Goal: Task Accomplishment & Management: Use online tool/utility

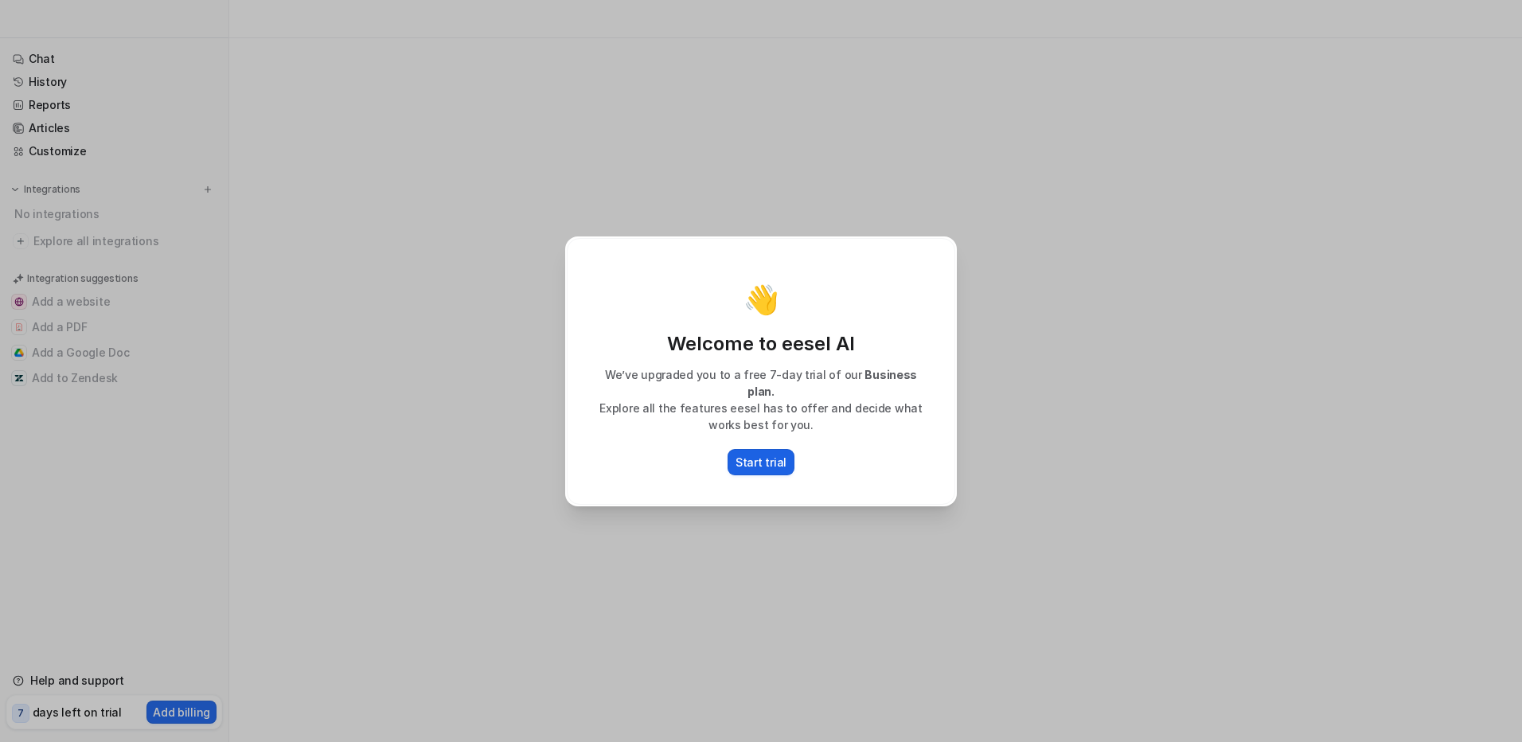
click at [767, 462] on button "Start trial" at bounding box center [761, 462] width 67 height 26
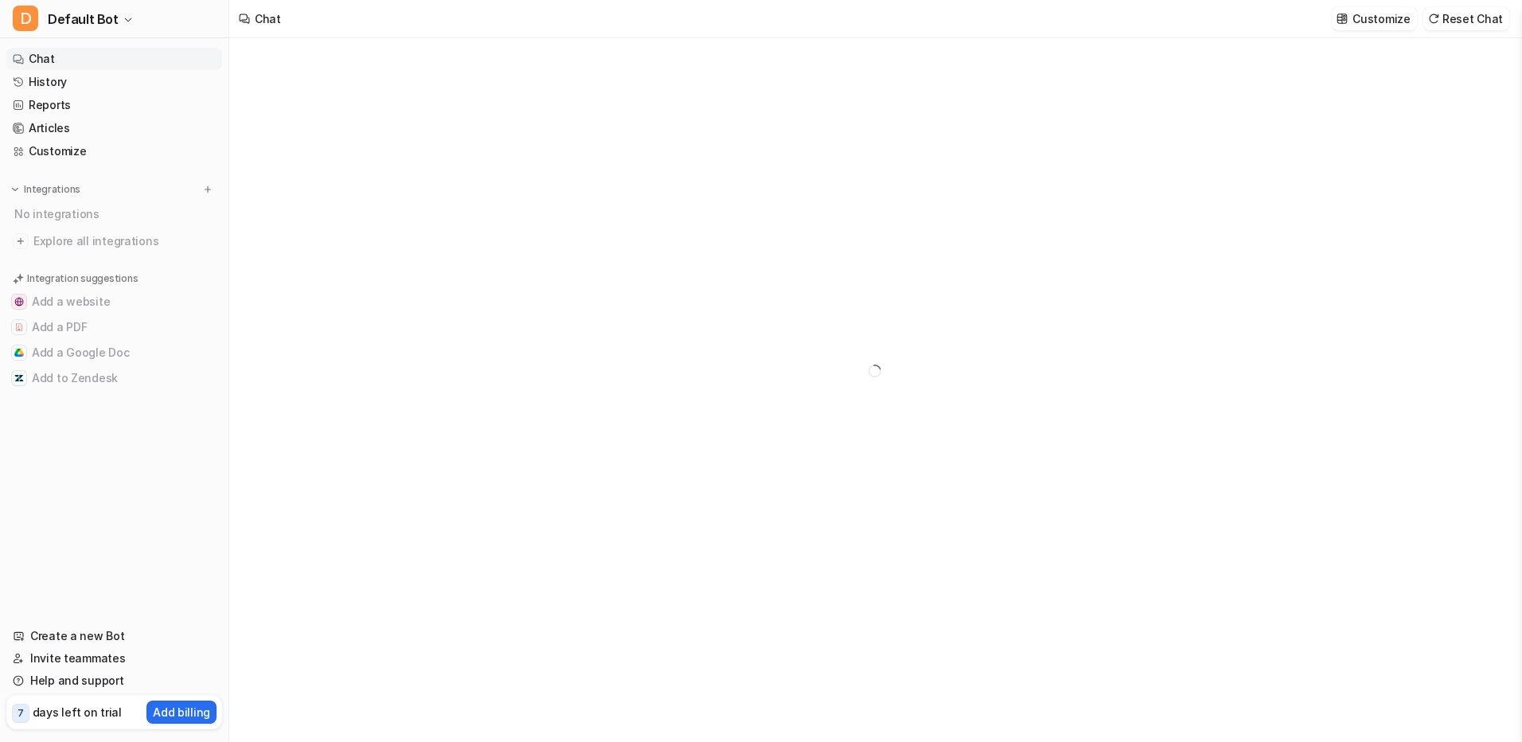
click at [42, 64] on link "Chat" at bounding box center [114, 59] width 216 height 22
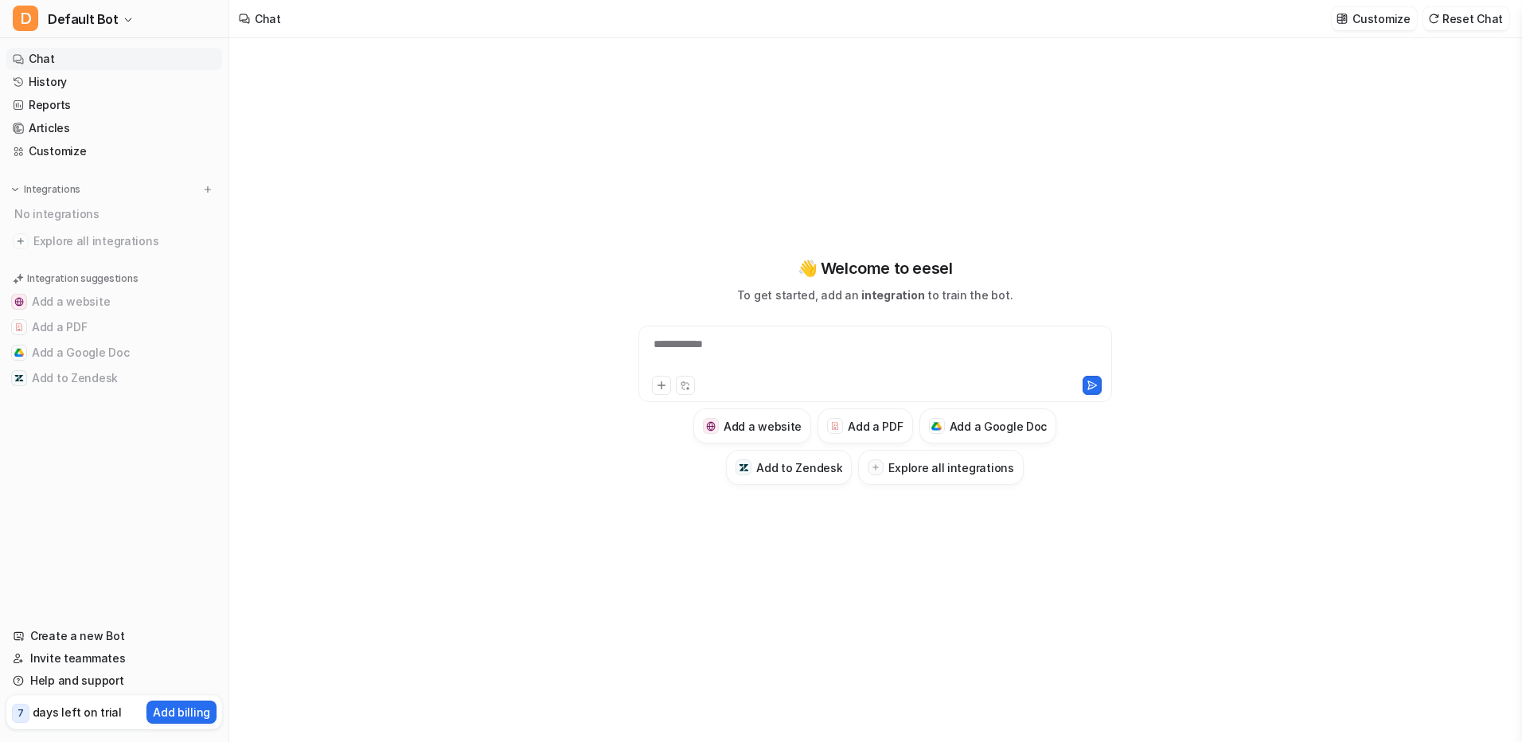
click at [892, 385] on div at bounding box center [988, 385] width 225 height 19
drag, startPoint x: 878, startPoint y: 369, endPoint x: 877, endPoint y: 357, distance: 12.8
click at [877, 361] on div at bounding box center [875, 354] width 466 height 37
click at [667, 390] on button at bounding box center [661, 385] width 19 height 19
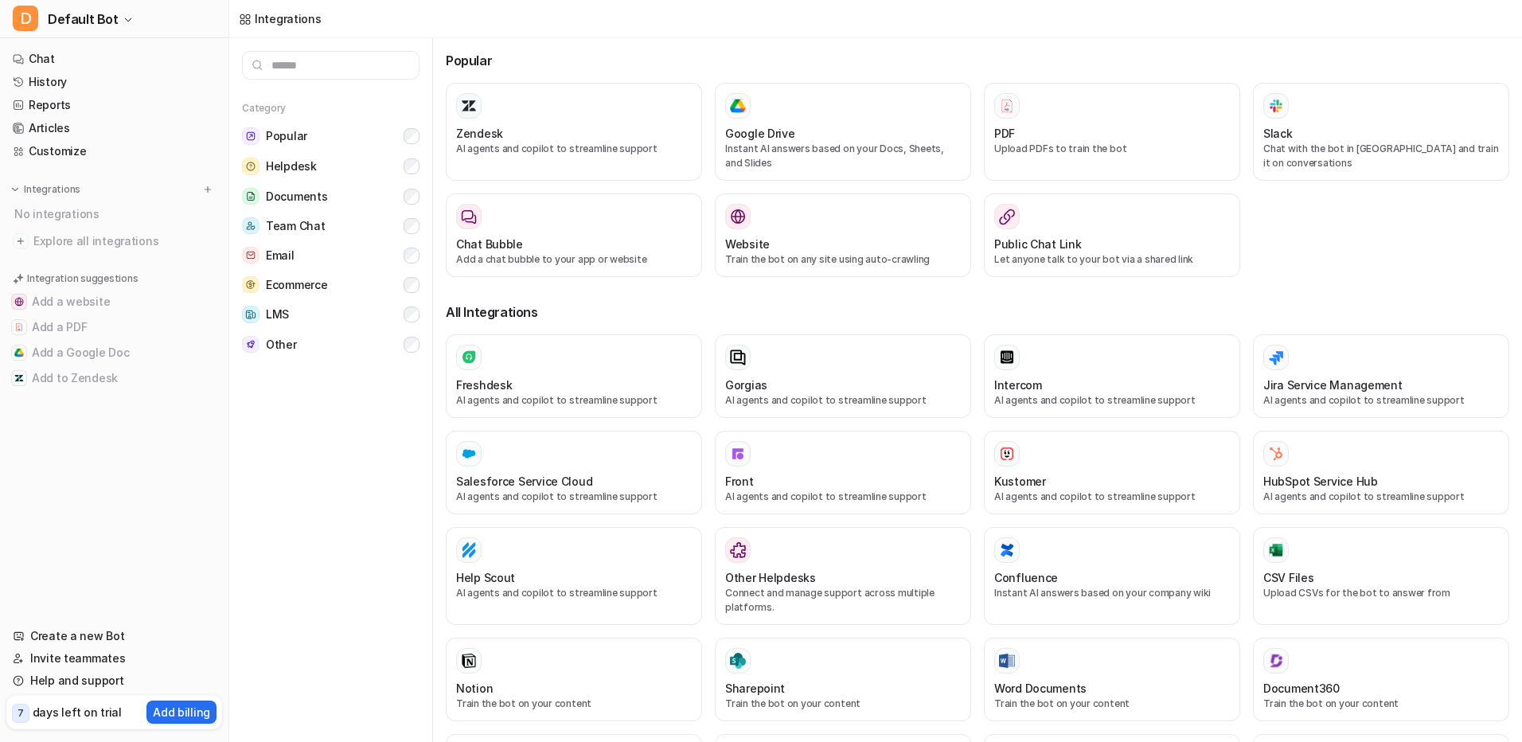
click at [661, 390] on div "Freshdesk" at bounding box center [574, 385] width 236 height 17
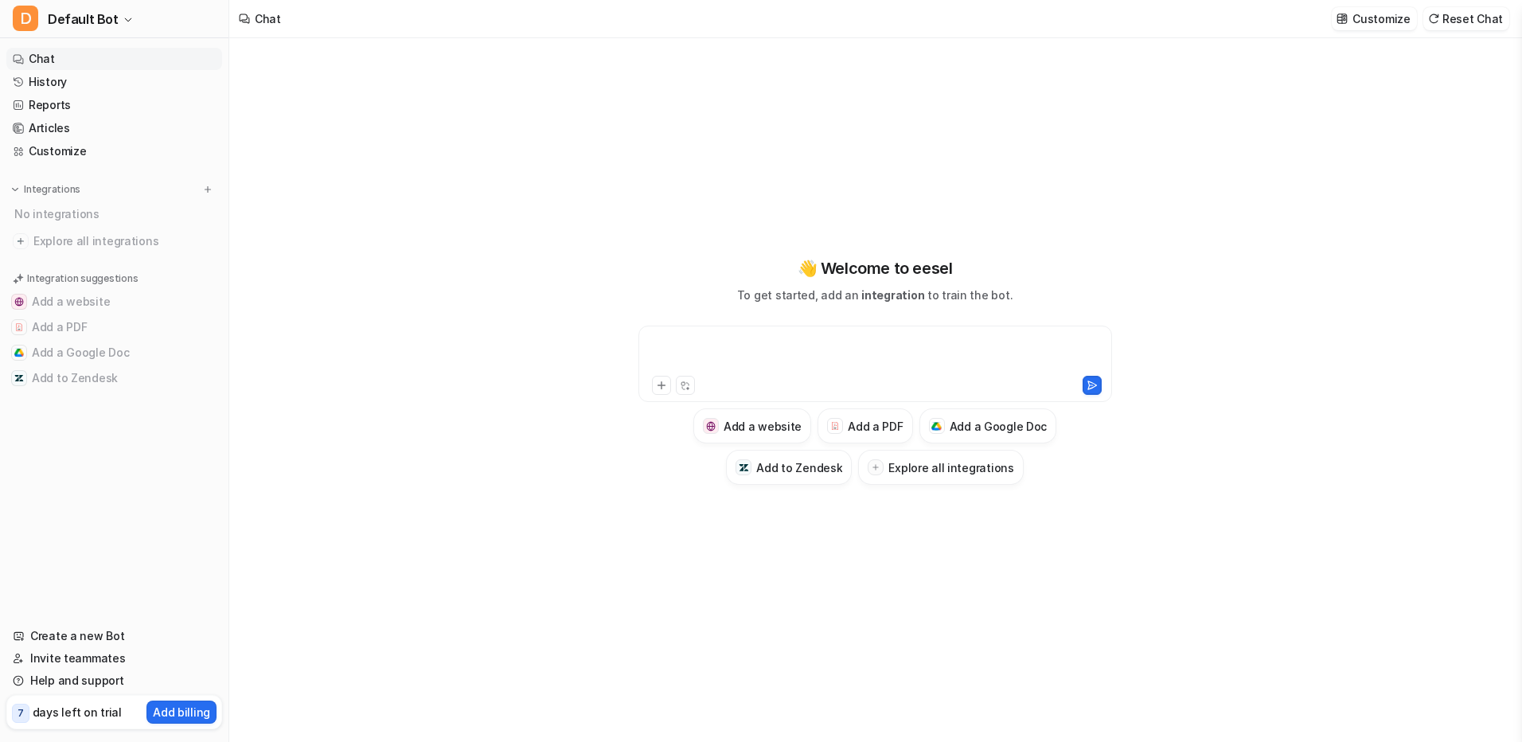
click at [666, 358] on div at bounding box center [875, 354] width 466 height 37
click at [661, 384] on icon at bounding box center [661, 385] width 7 height 7
